Goal: Transaction & Acquisition: Purchase product/service

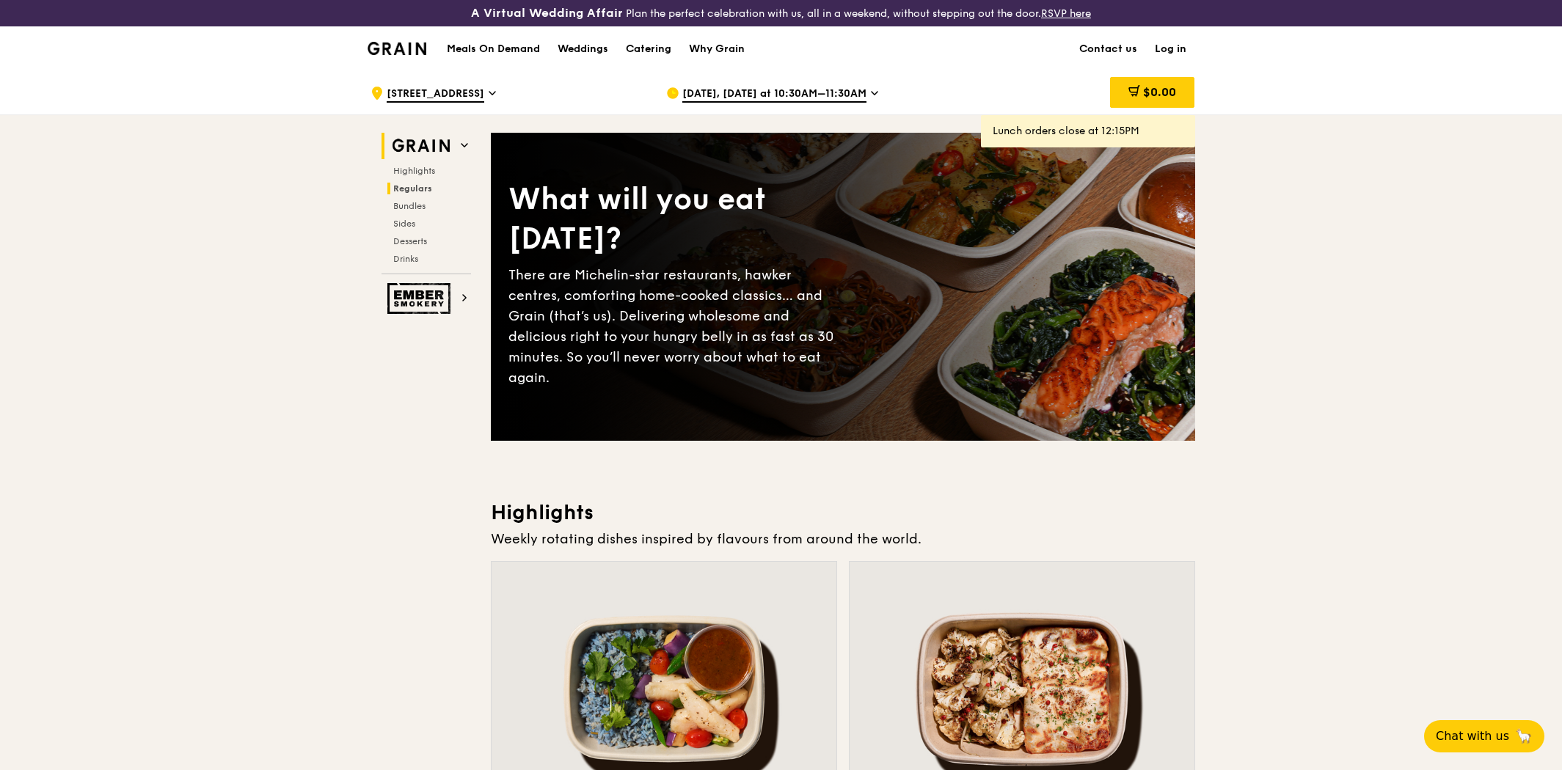
click at [416, 186] on span "Regulars" at bounding box center [412, 188] width 39 height 10
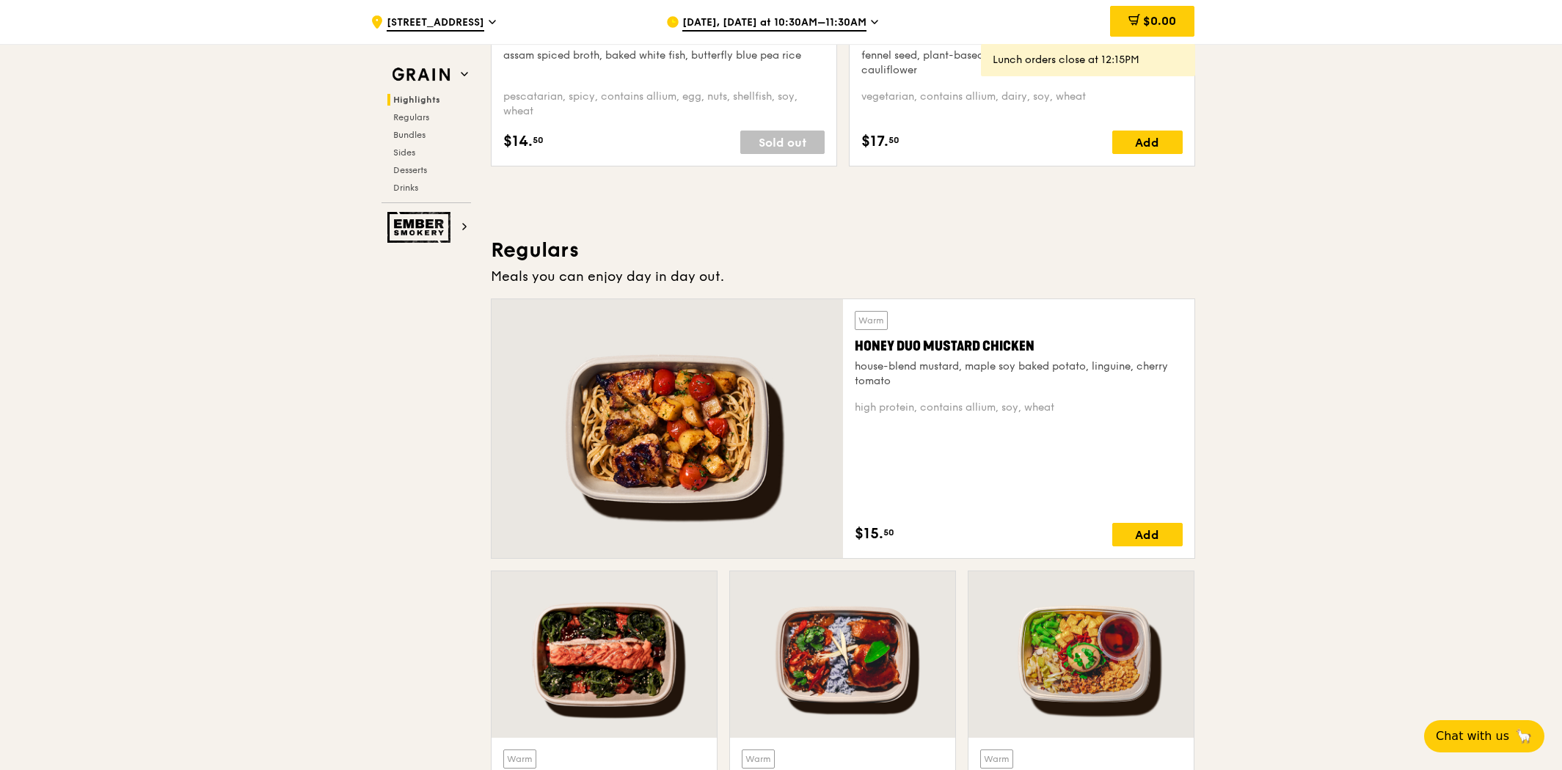
scroll to position [924, 0]
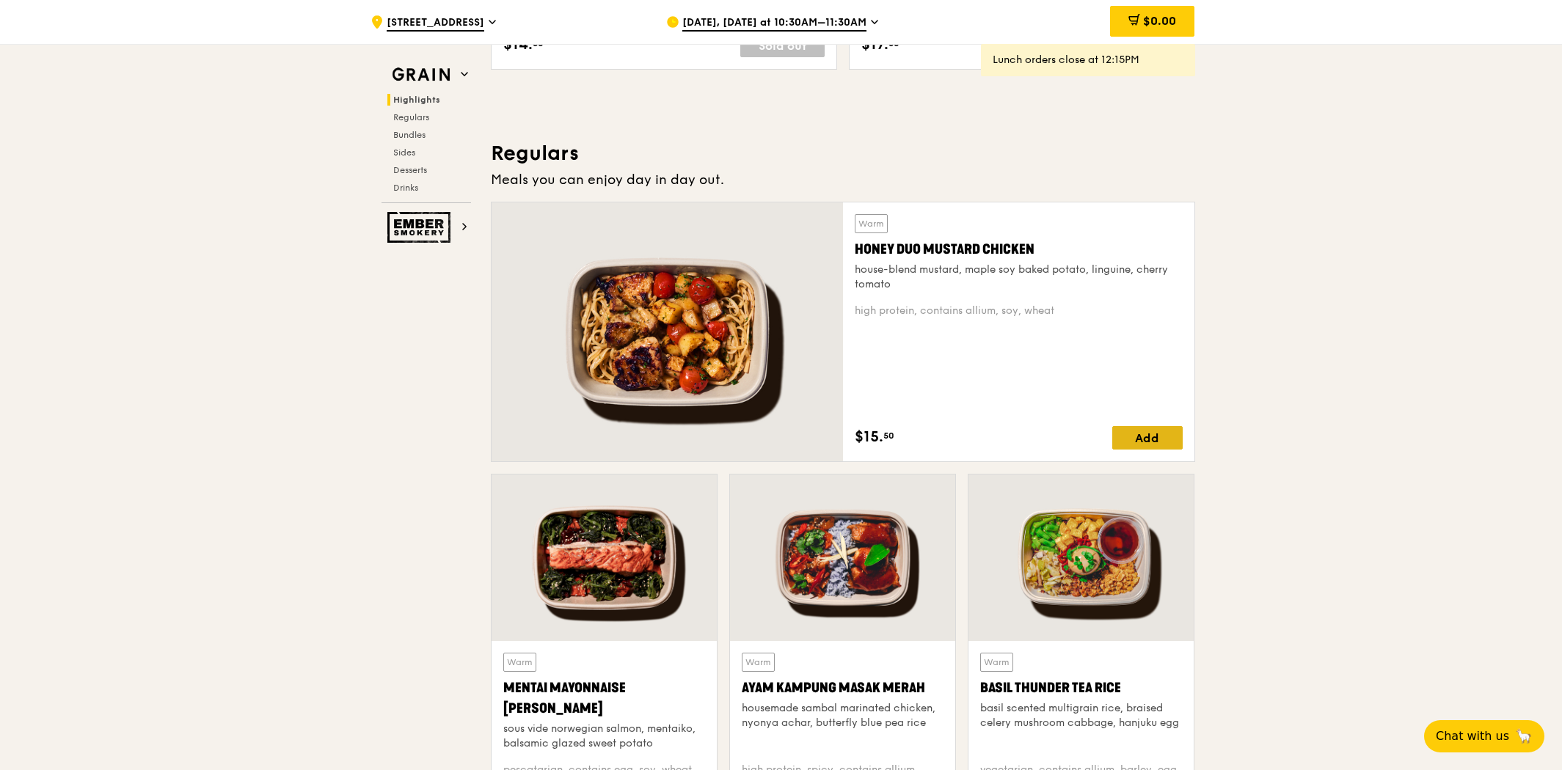
click at [1136, 434] on div "Add" at bounding box center [1147, 437] width 70 height 23
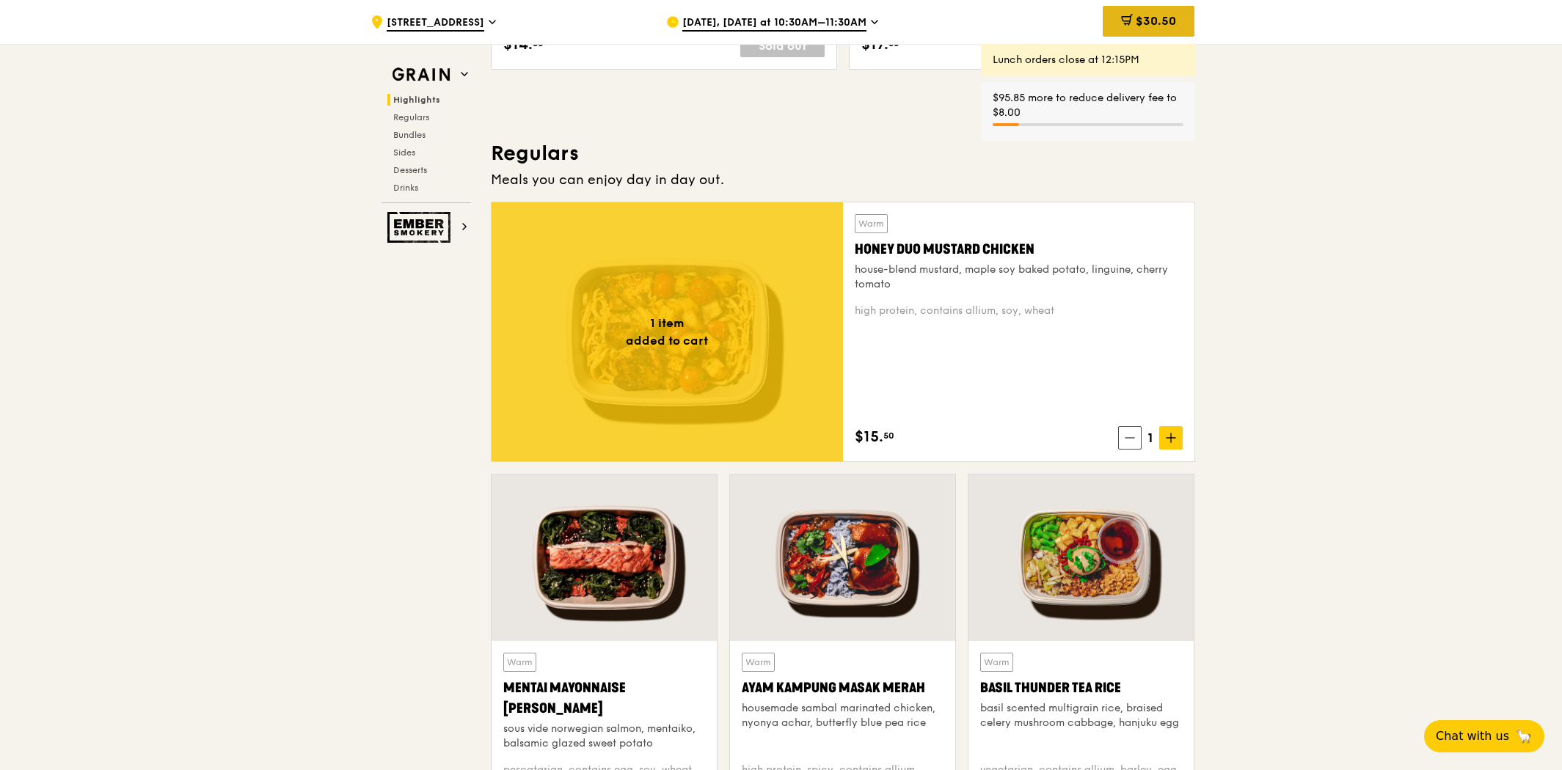
click at [1140, 23] on span "$30.50" at bounding box center [1156, 21] width 40 height 14
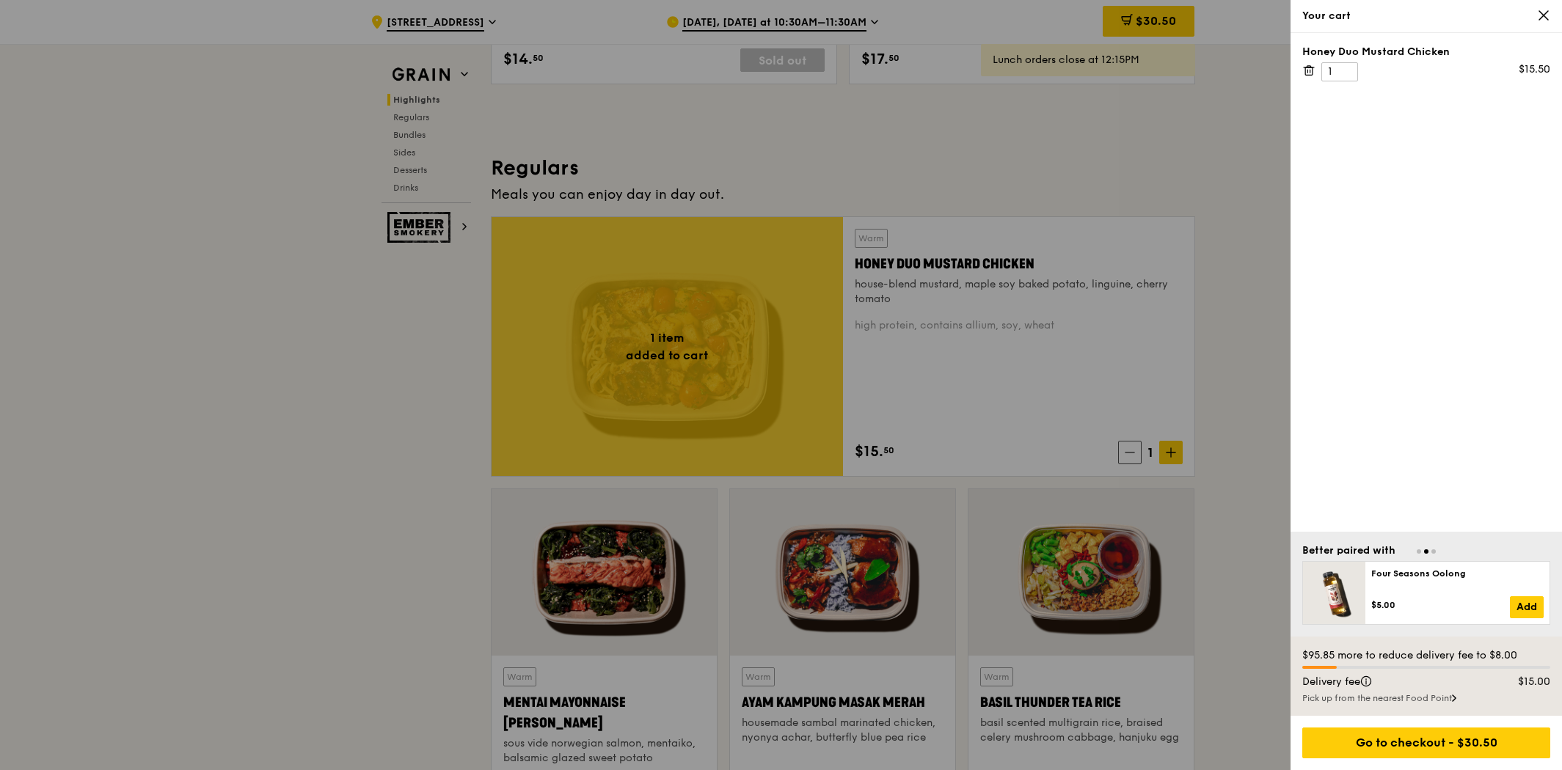
scroll to position [895, 0]
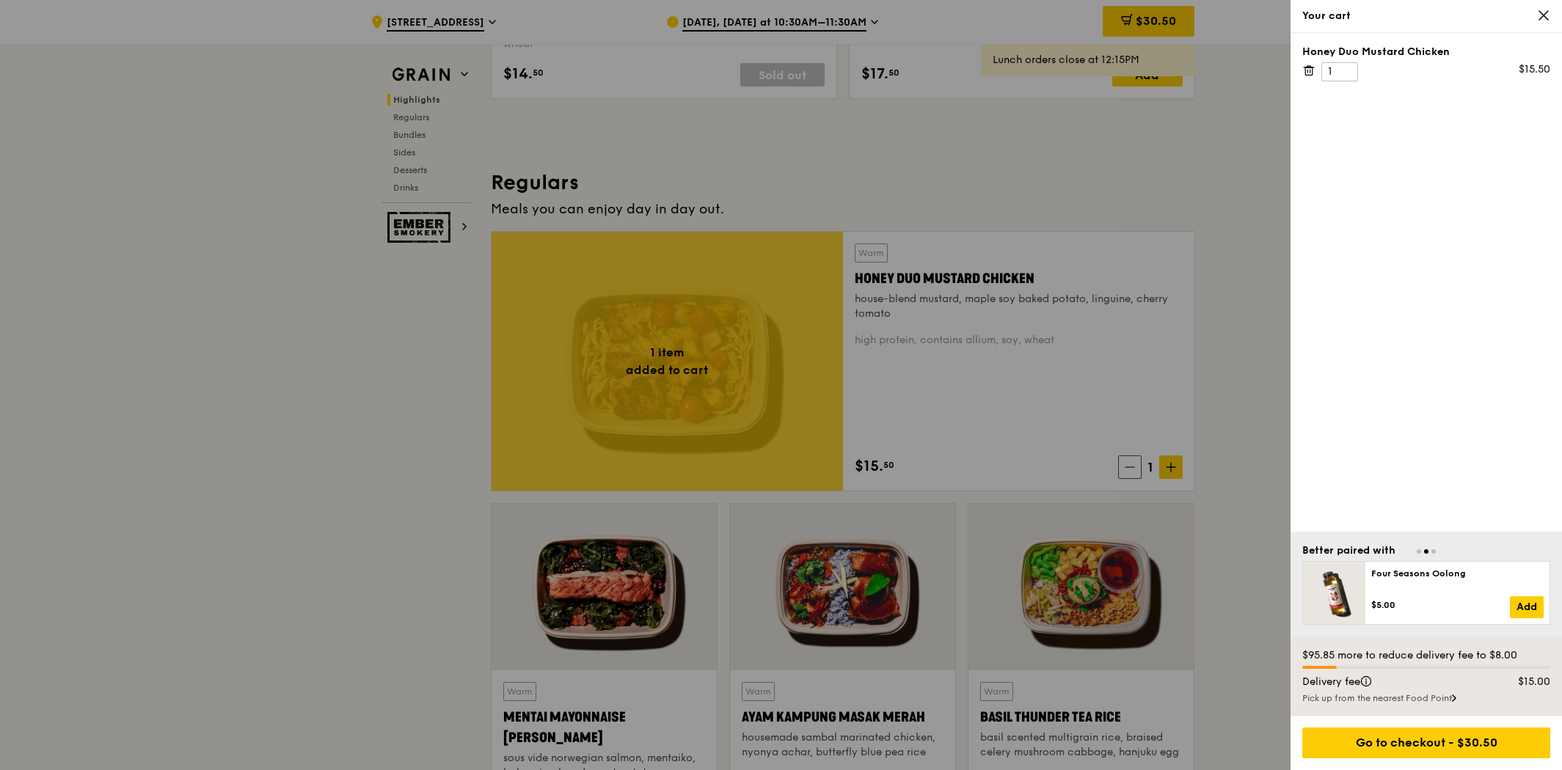
click at [1304, 69] on icon at bounding box center [1308, 70] width 13 height 13
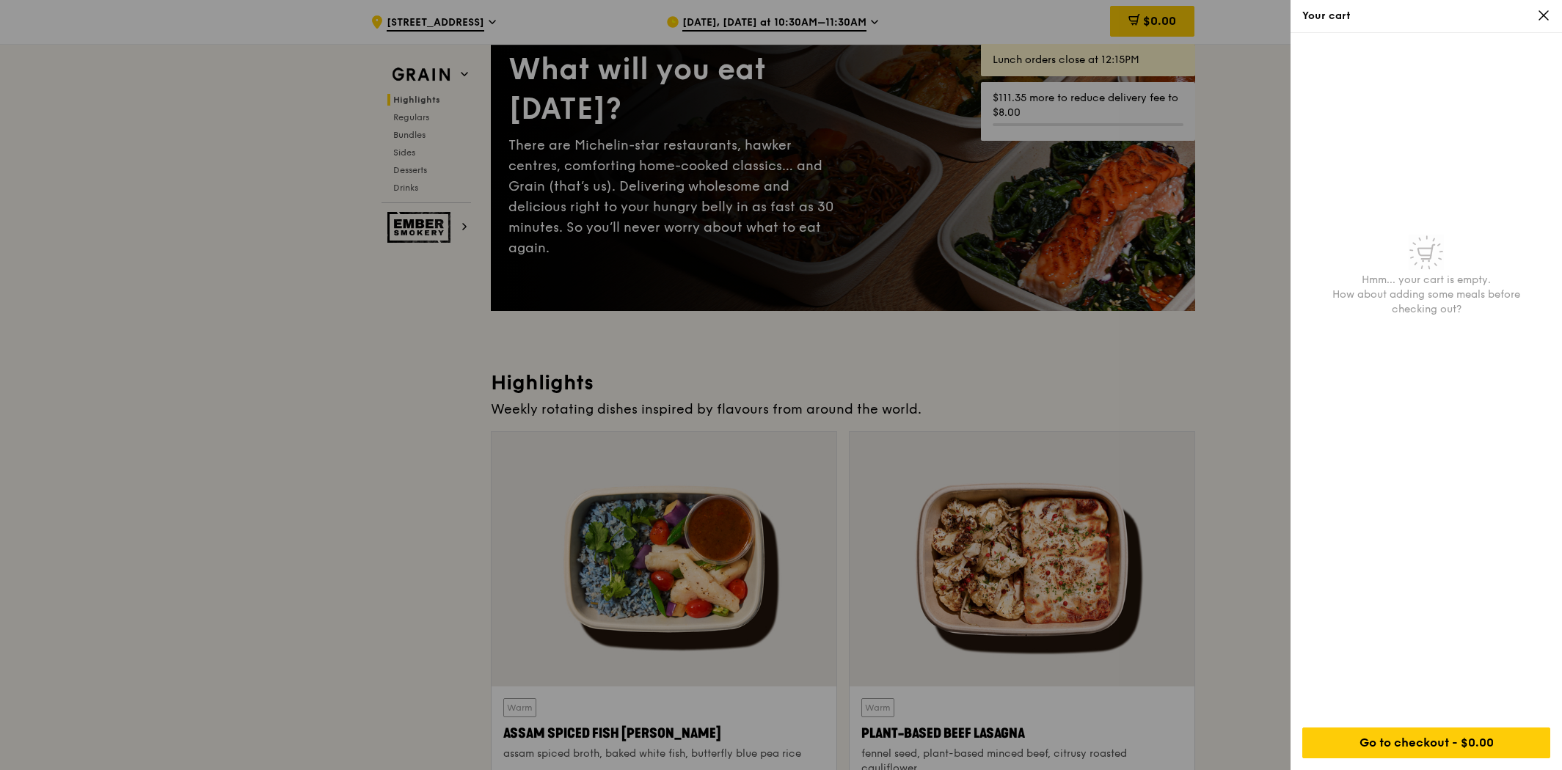
scroll to position [0, 0]
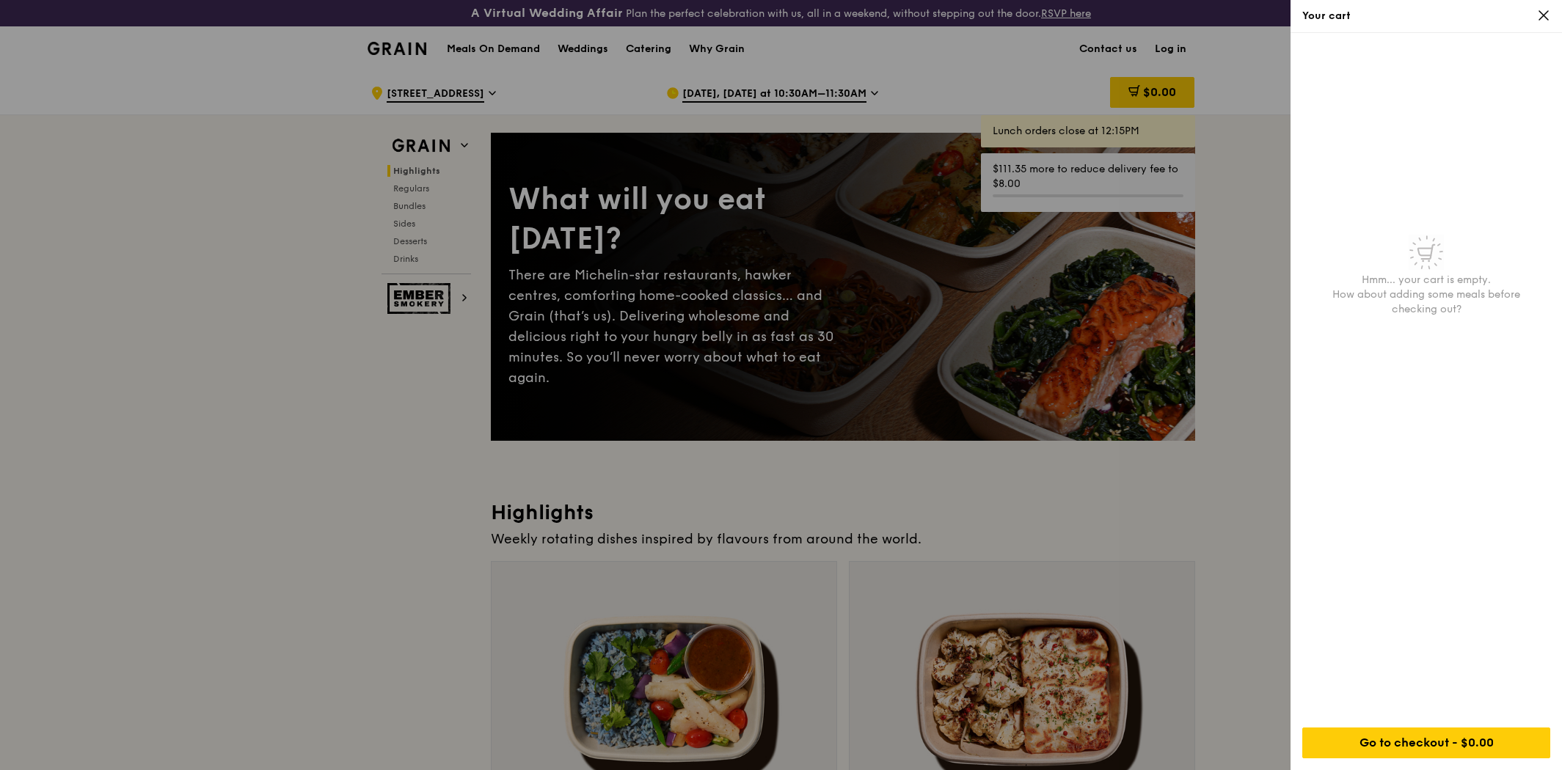
click at [1544, 12] on icon at bounding box center [1543, 15] width 13 height 13
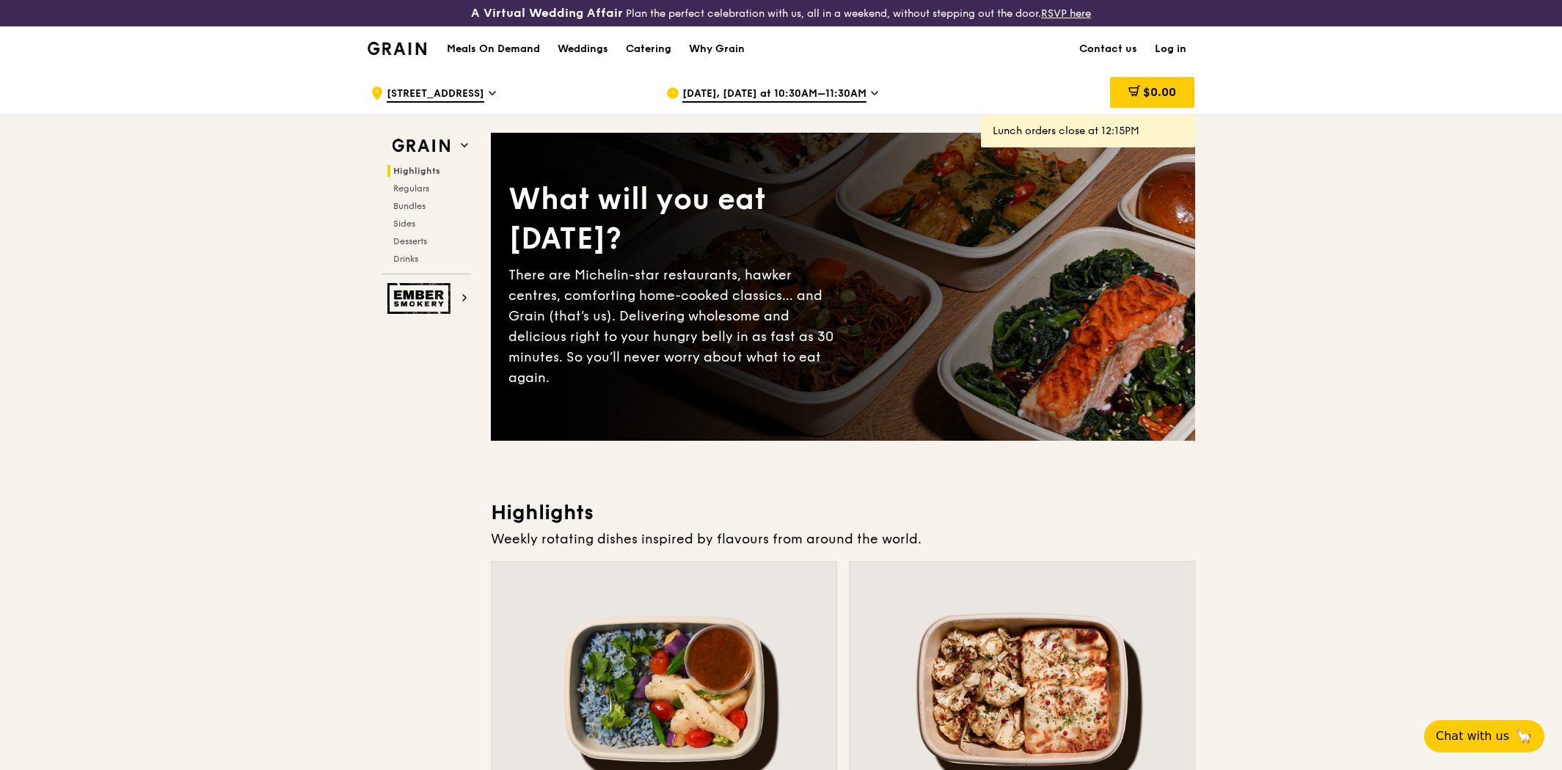
click at [472, 43] on h1 "Meals On Demand" at bounding box center [493, 49] width 93 height 15
click at [489, 35] on div "Meals On Demand Weddings Catering Why Grain" at bounding box center [595, 48] width 315 height 45
click at [491, 39] on div "Meals On Demand Weddings Catering Why Grain" at bounding box center [595, 48] width 315 height 45
click at [489, 49] on h1 "Meals On Demand" at bounding box center [493, 49] width 93 height 15
click at [462, 142] on icon at bounding box center [464, 145] width 7 height 7
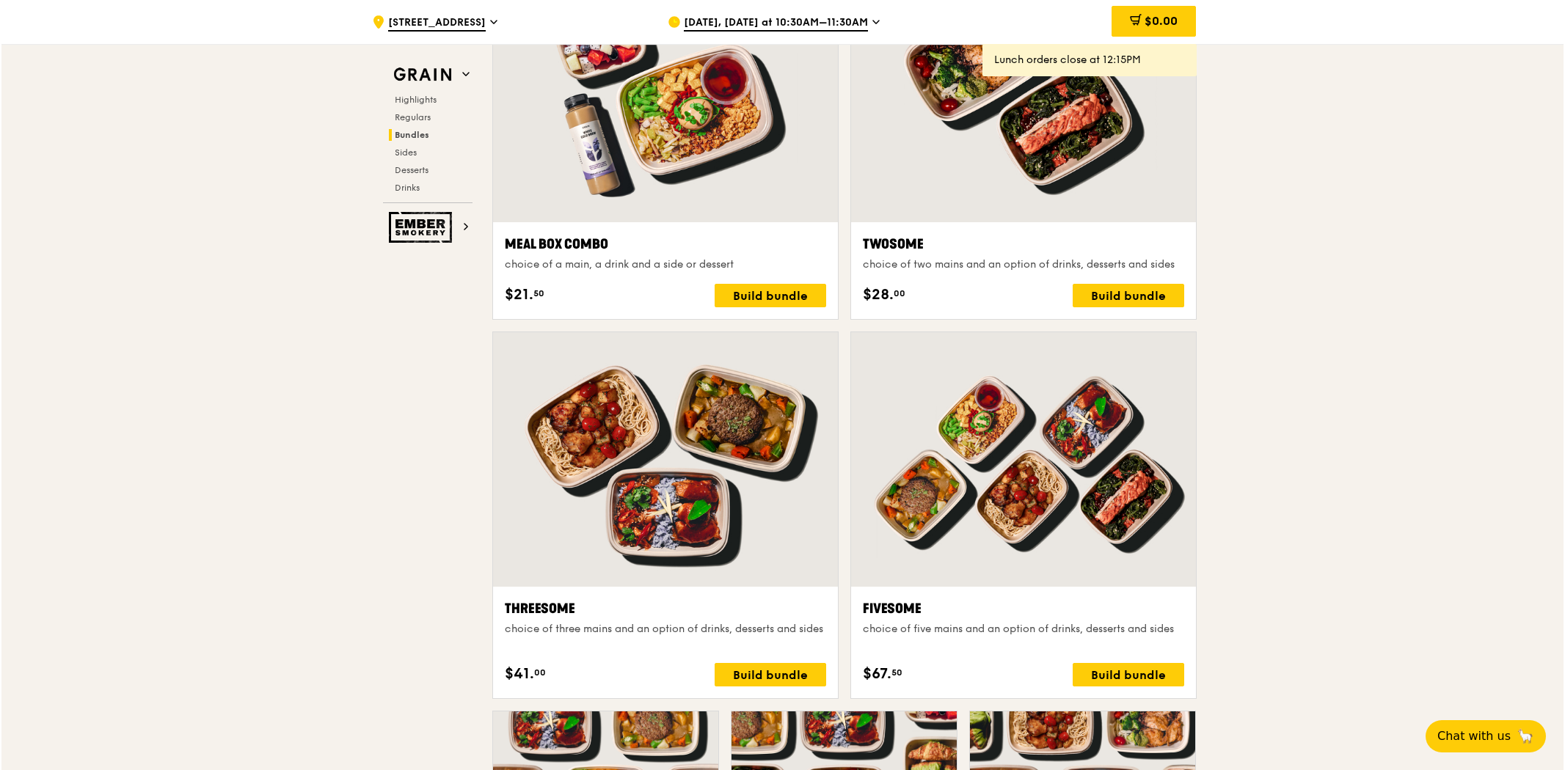
scroll to position [2641, 0]
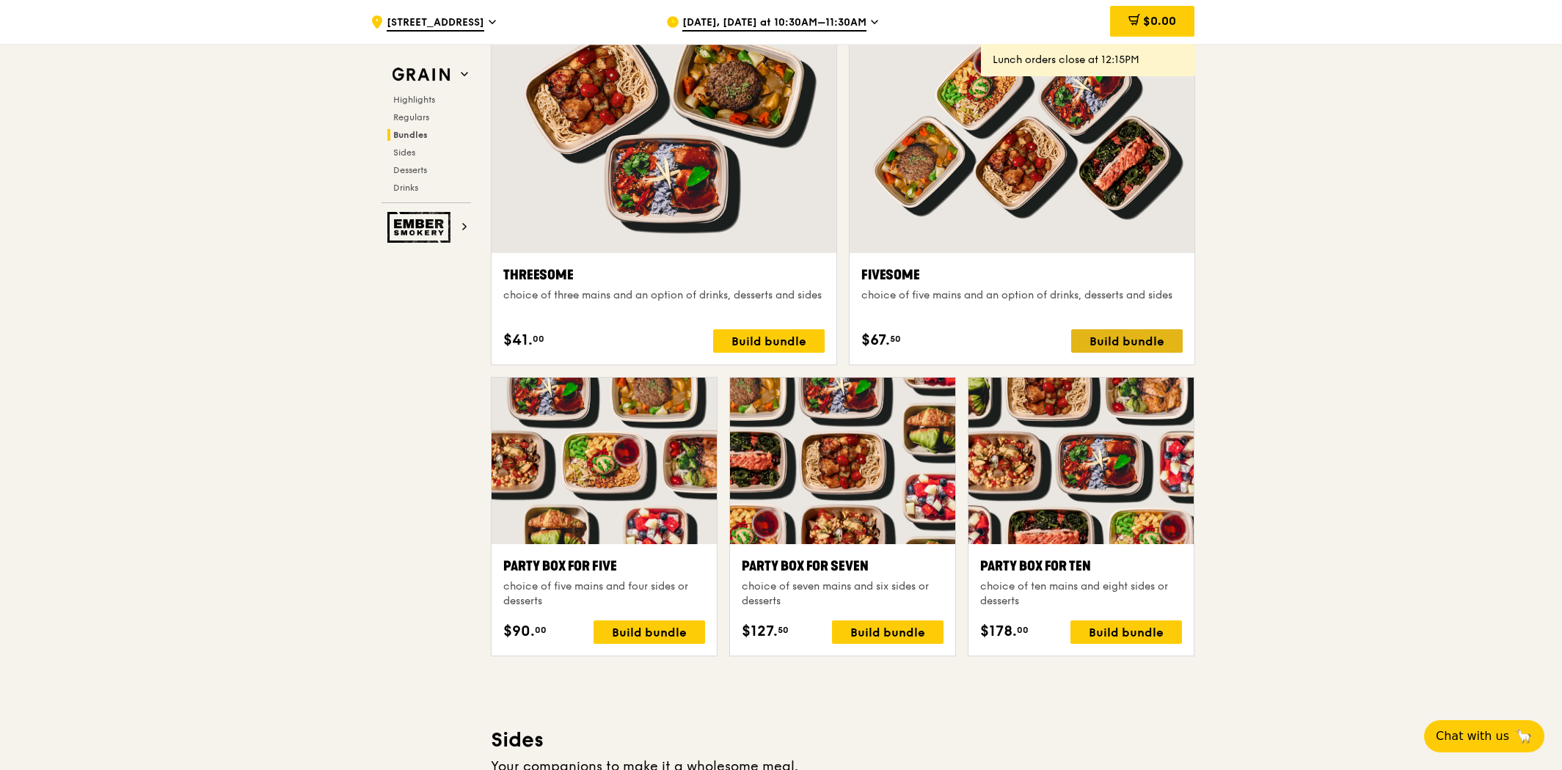
click at [1153, 335] on div "Build bundle" at bounding box center [1127, 340] width 112 height 23
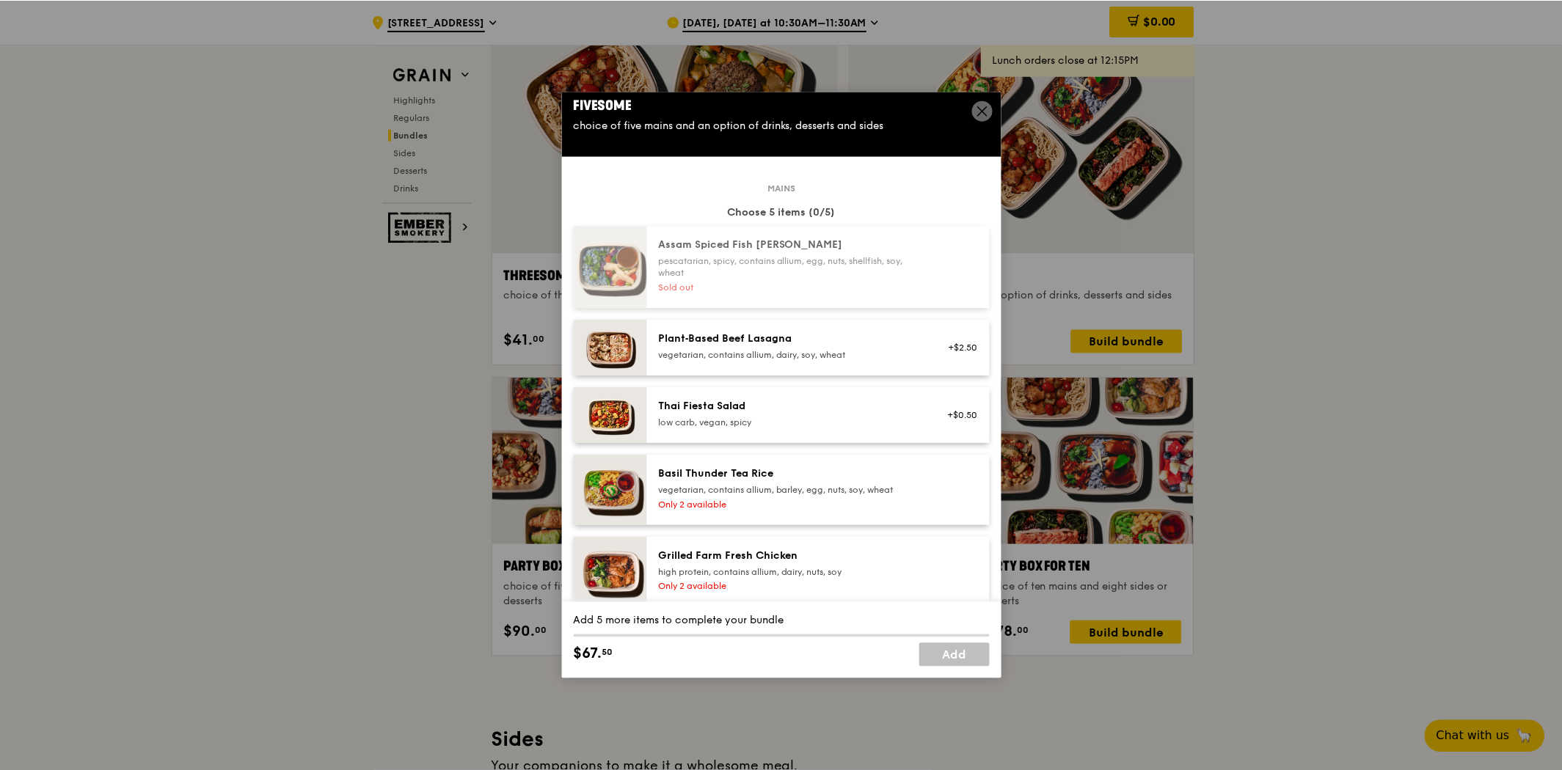
scroll to position [0, 0]
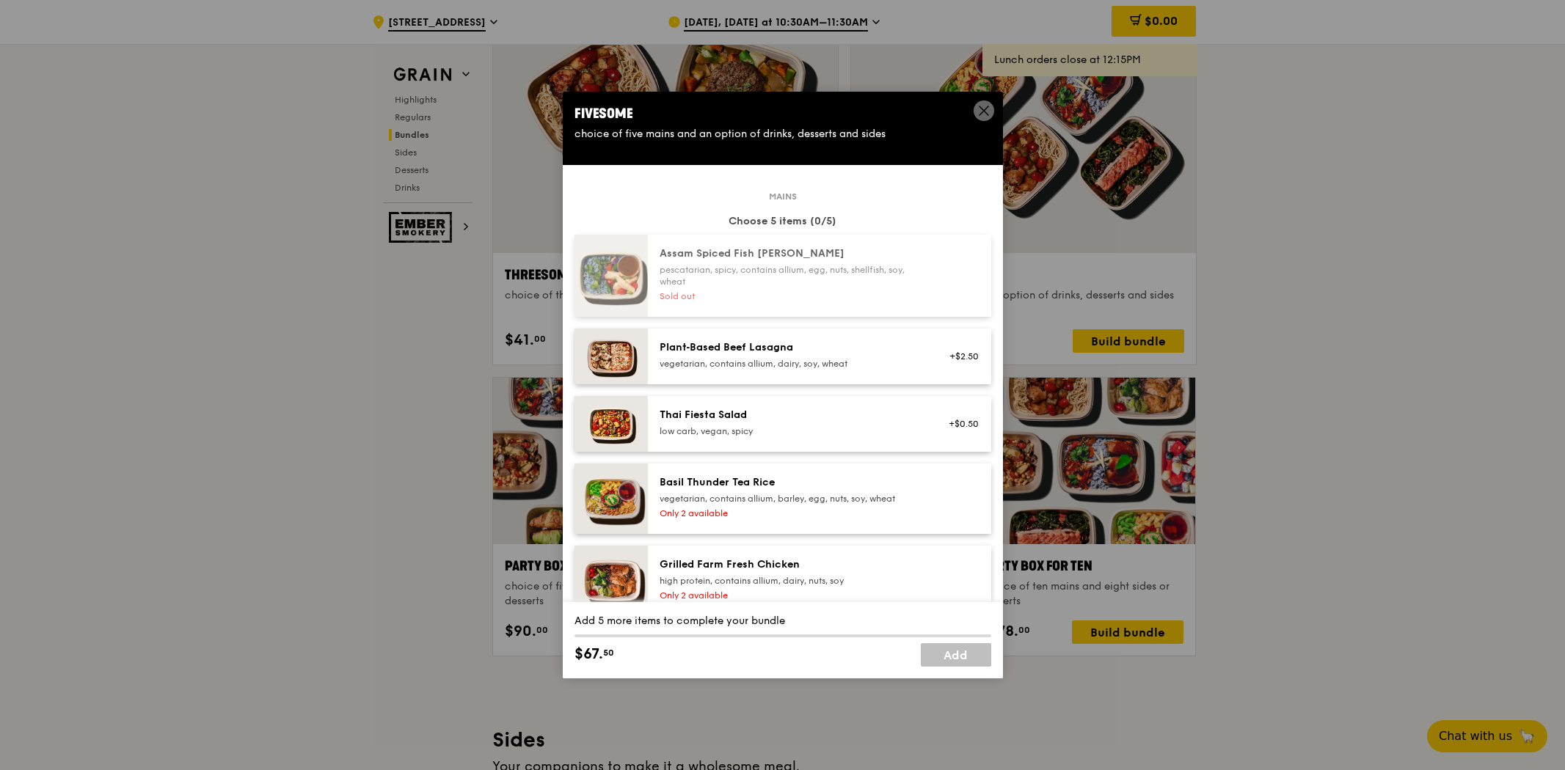
click at [982, 113] on icon at bounding box center [983, 110] width 13 height 13
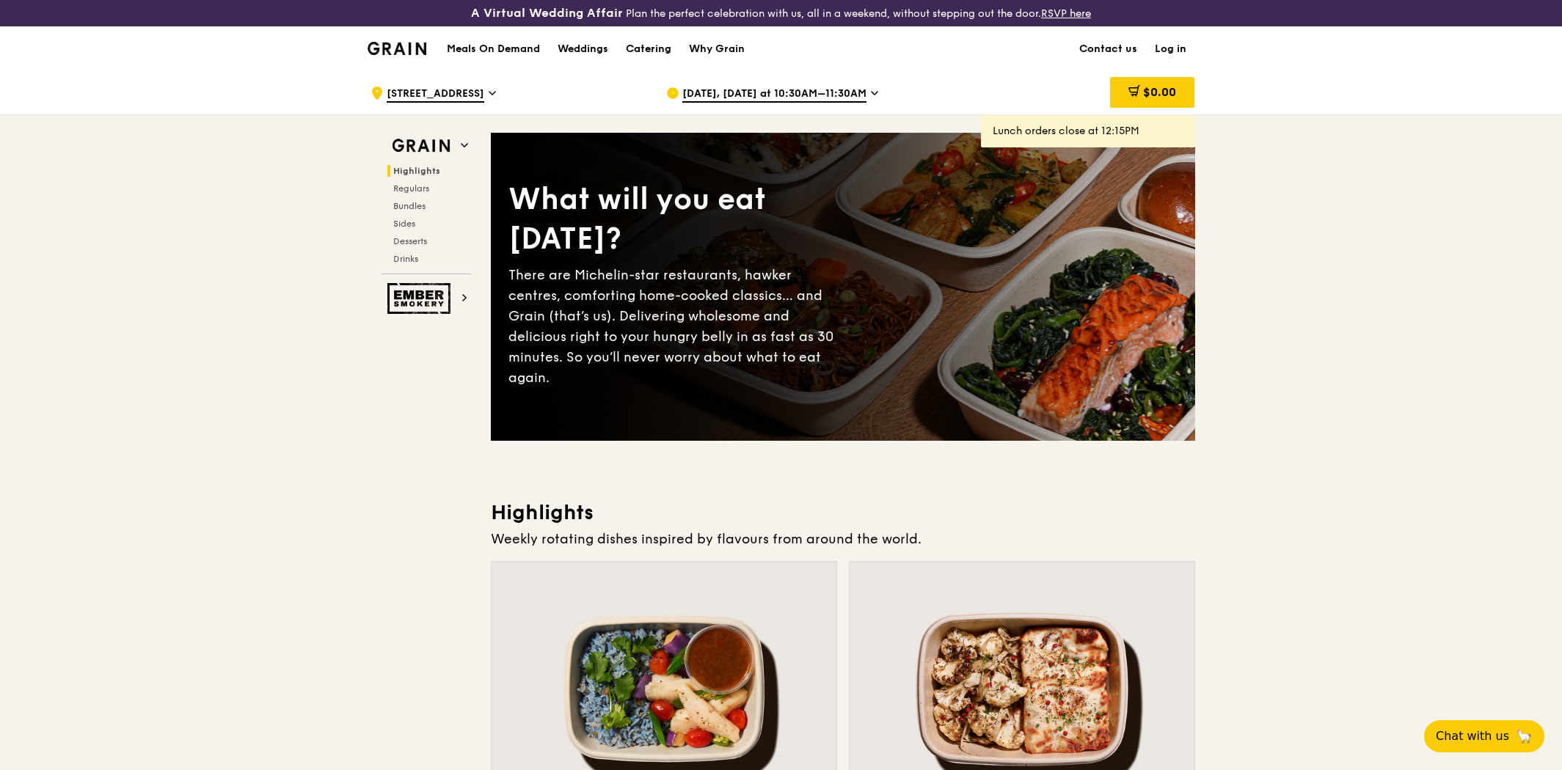
click at [651, 46] on div "Catering" at bounding box center [648, 49] width 45 height 44
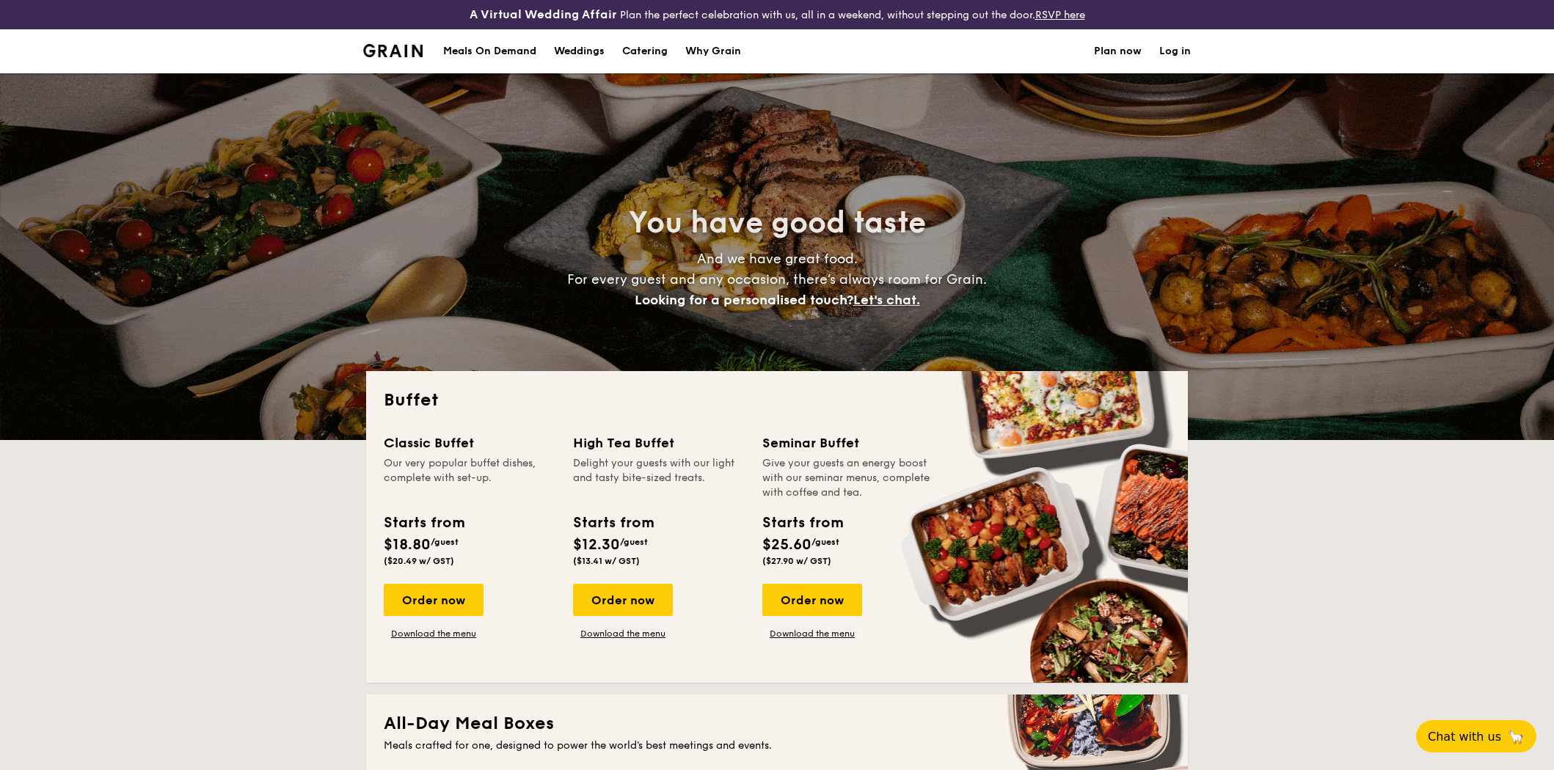
select select
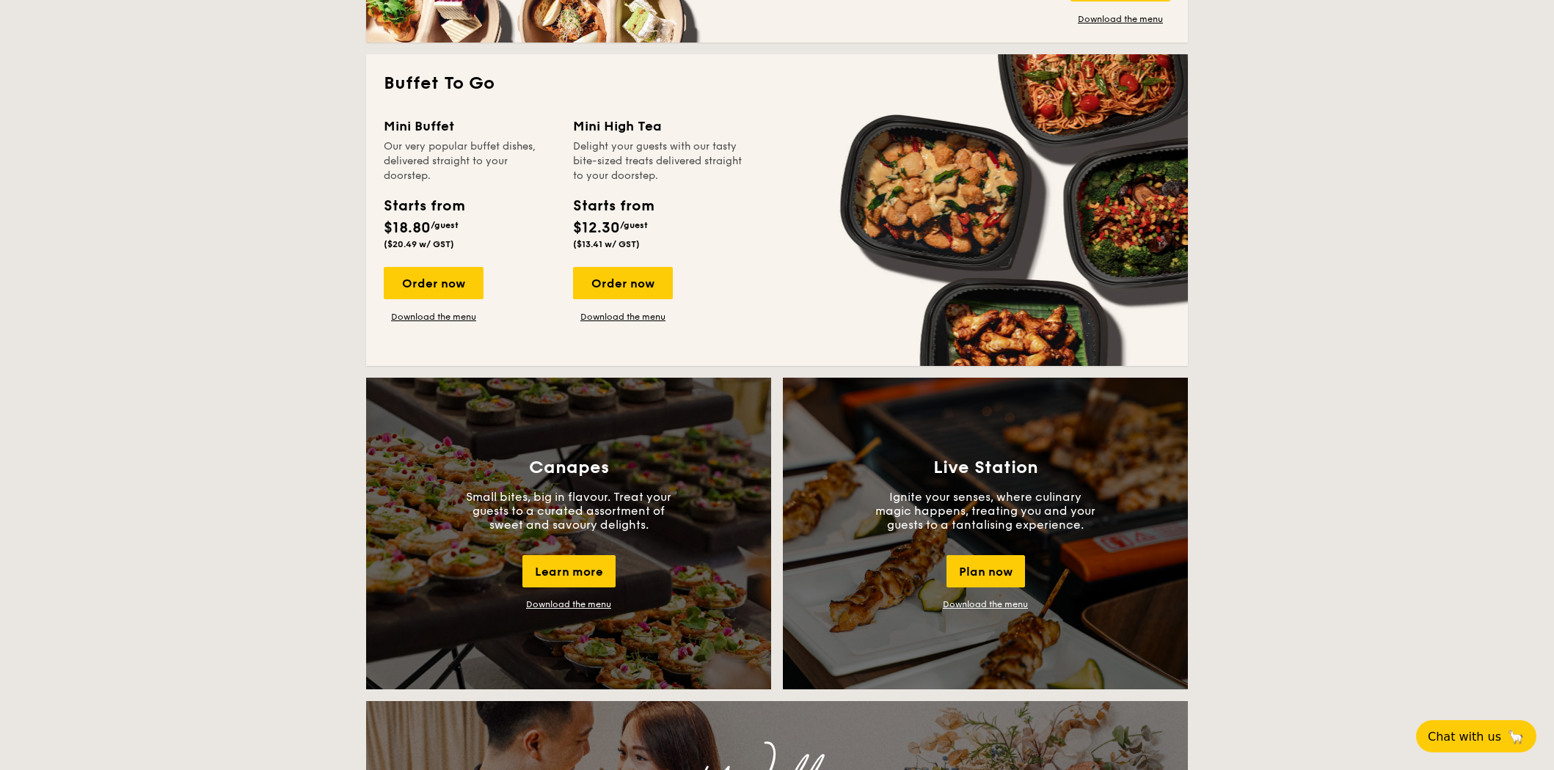
scroll to position [651, 0]
